Goal: Information Seeking & Learning: Learn about a topic

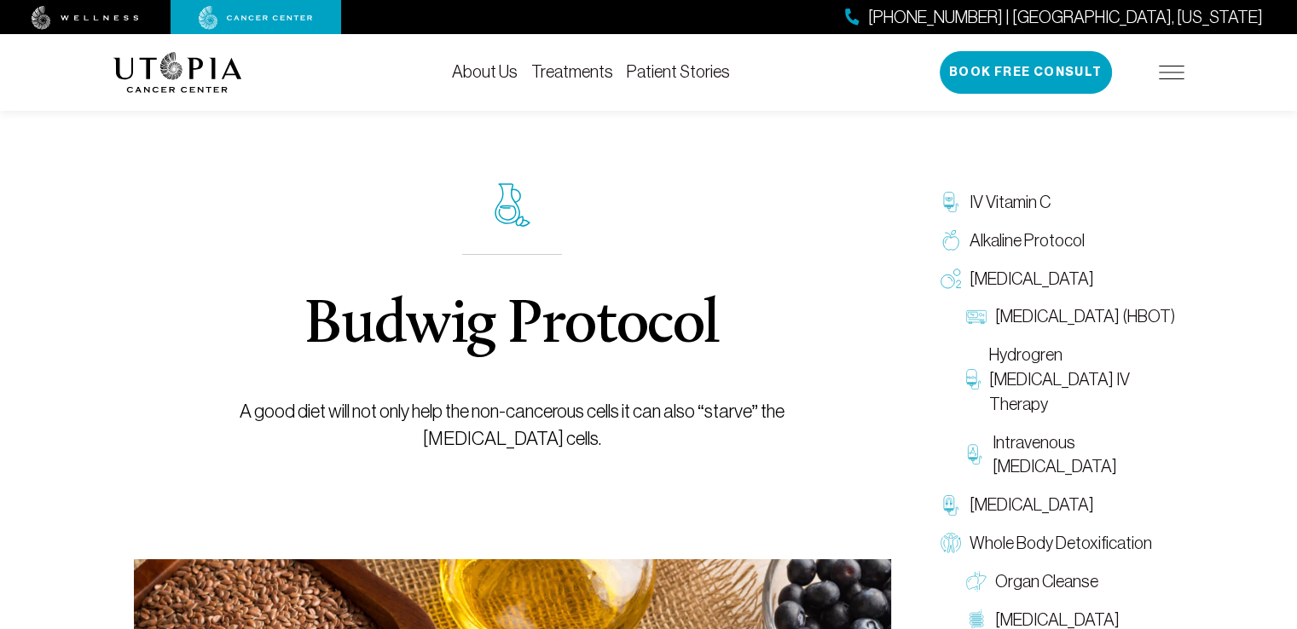
click at [683, 74] on link "Patient Stories" at bounding box center [678, 71] width 103 height 19
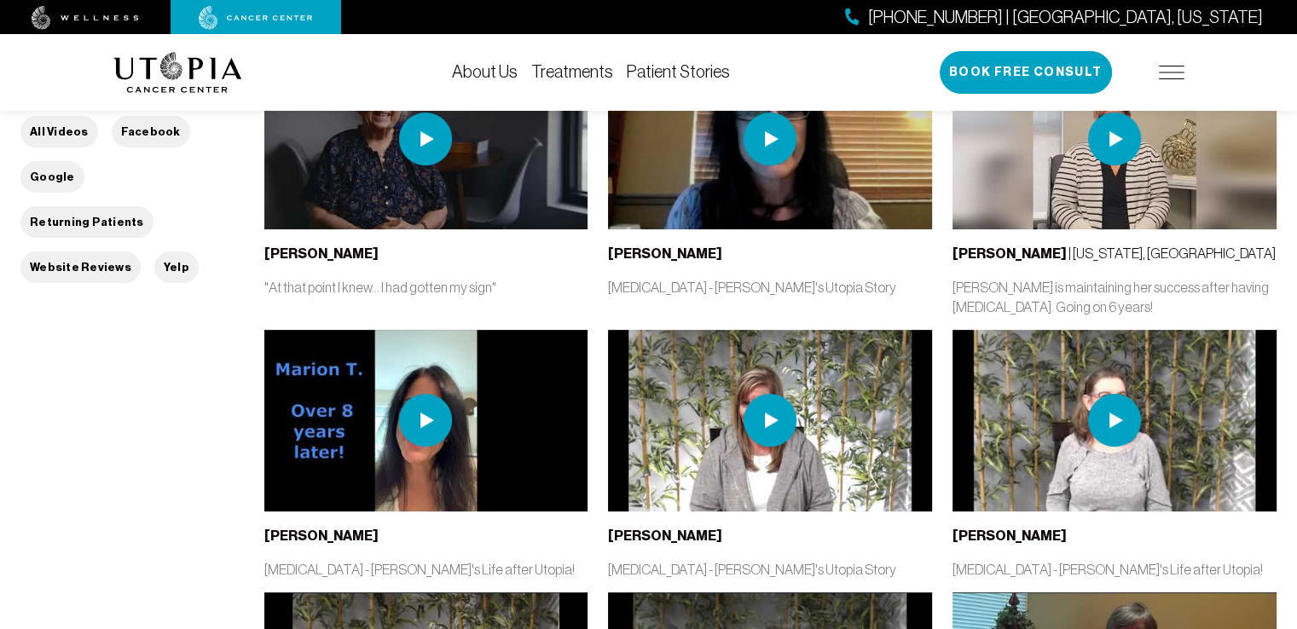
scroll to position [442, 0]
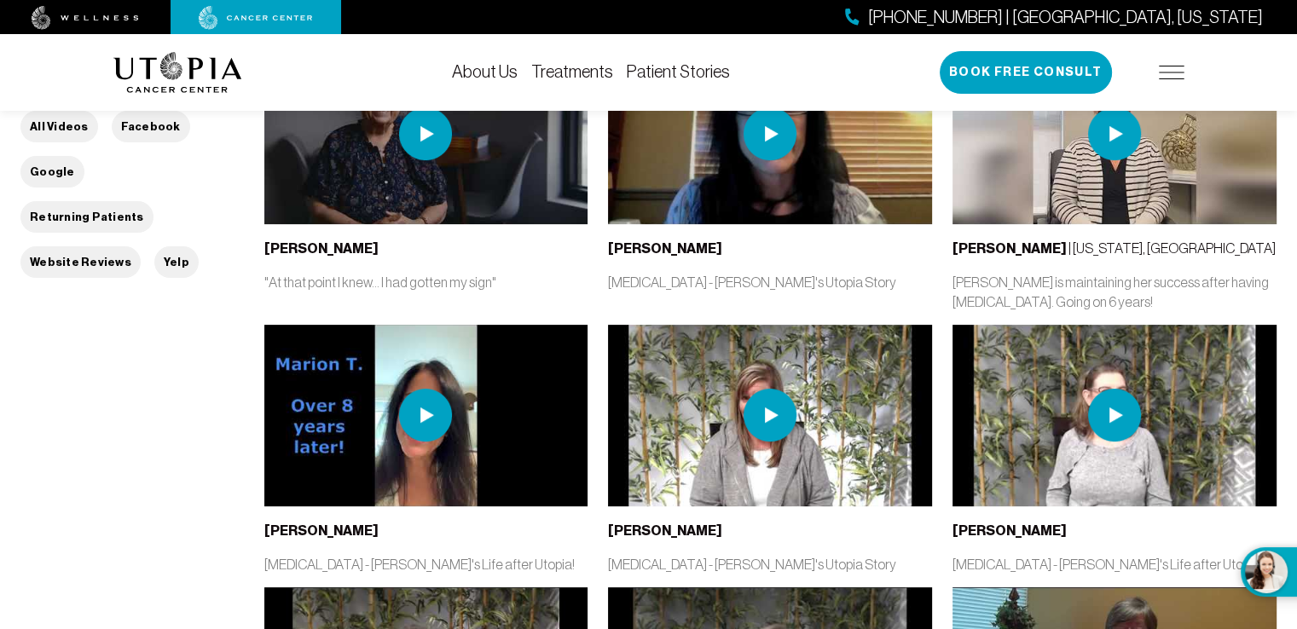
click at [1115, 425] on img at bounding box center [1114, 415] width 53 height 53
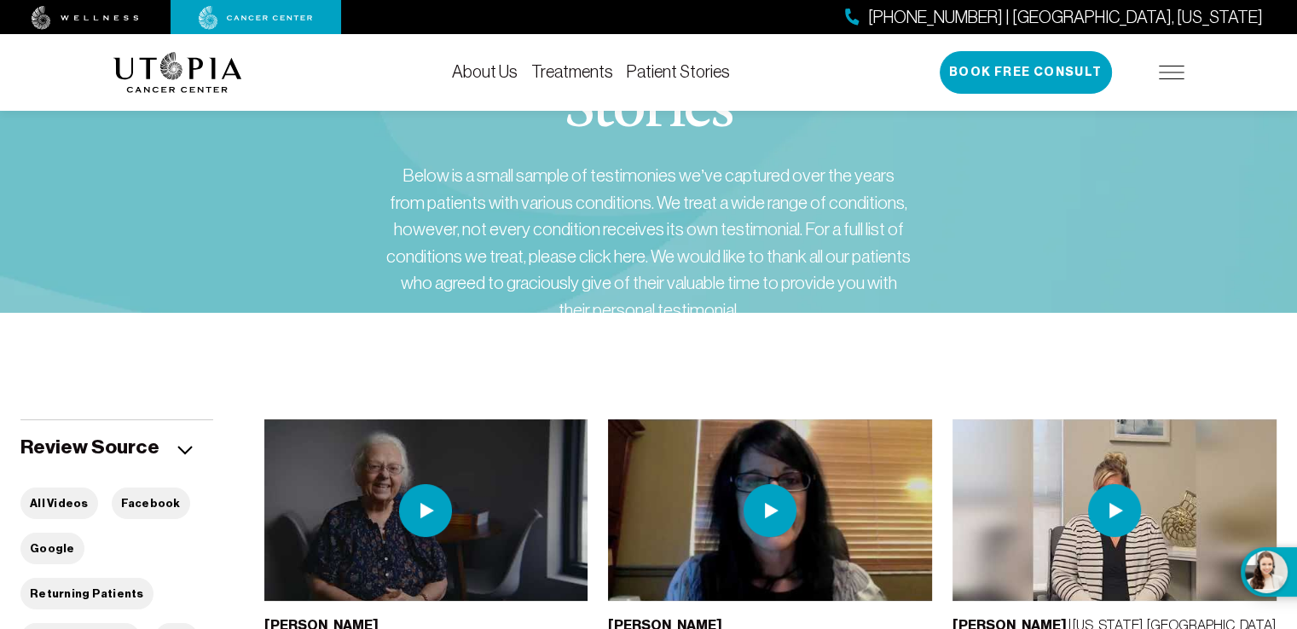
scroll to position [0, 0]
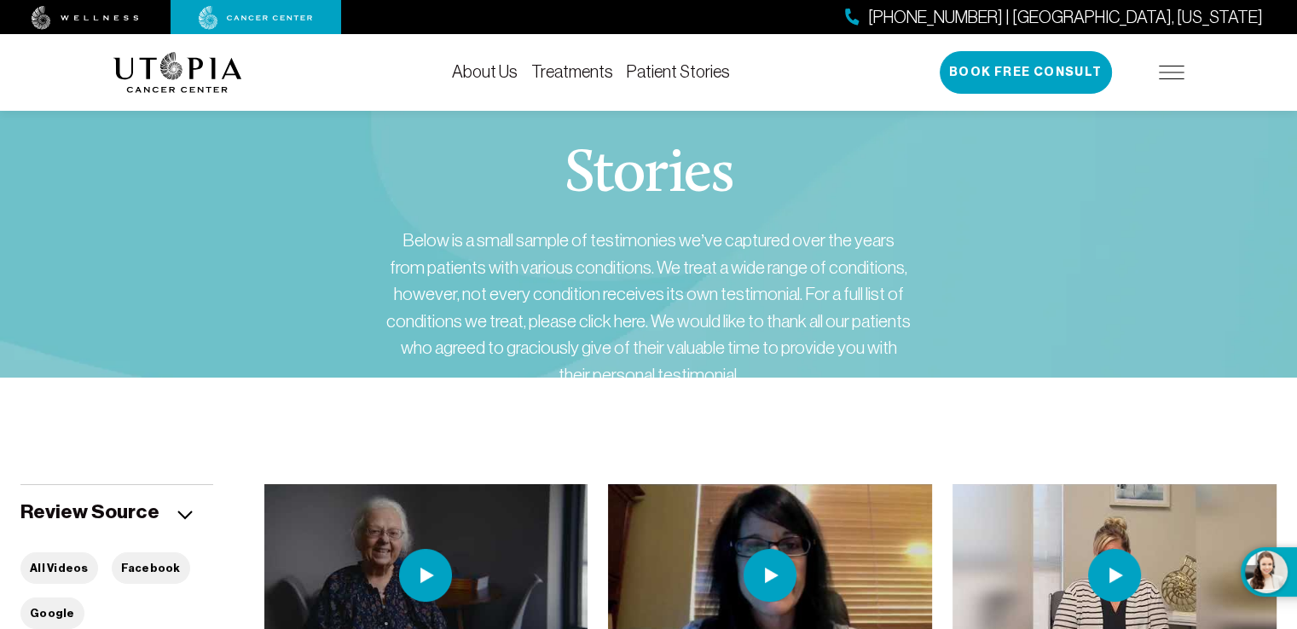
click at [501, 63] on link "About Us" at bounding box center [485, 71] width 66 height 19
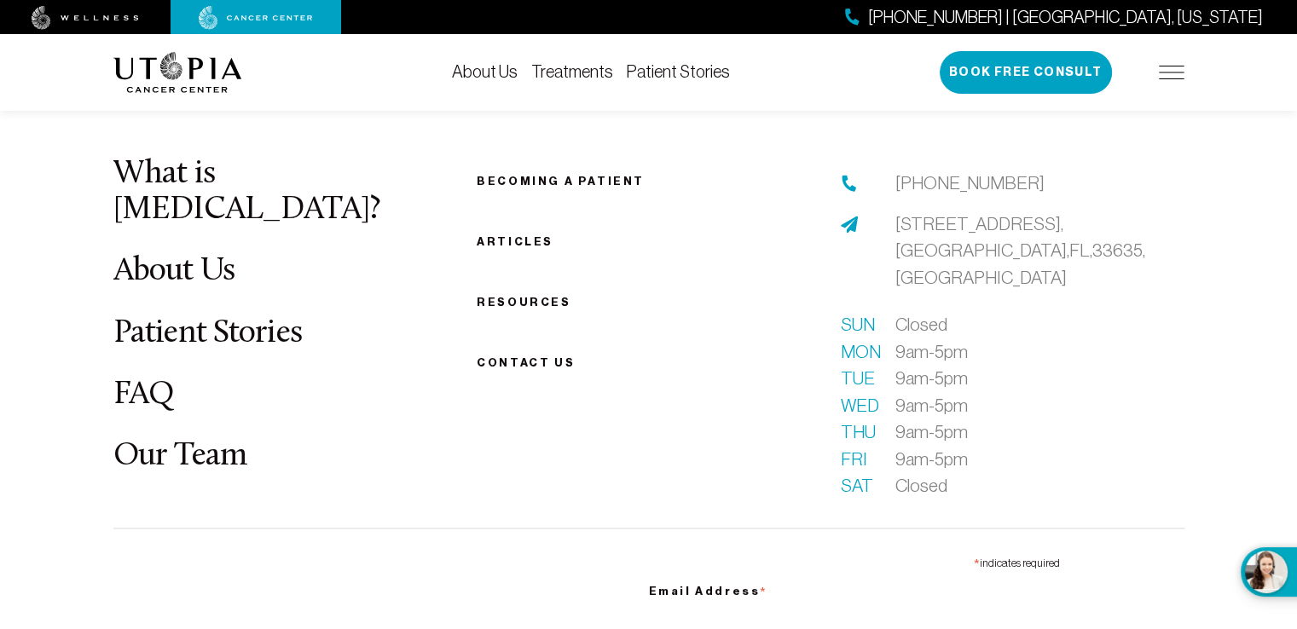
scroll to position [9095, 0]
